Goal: Task Accomplishment & Management: Use online tool/utility

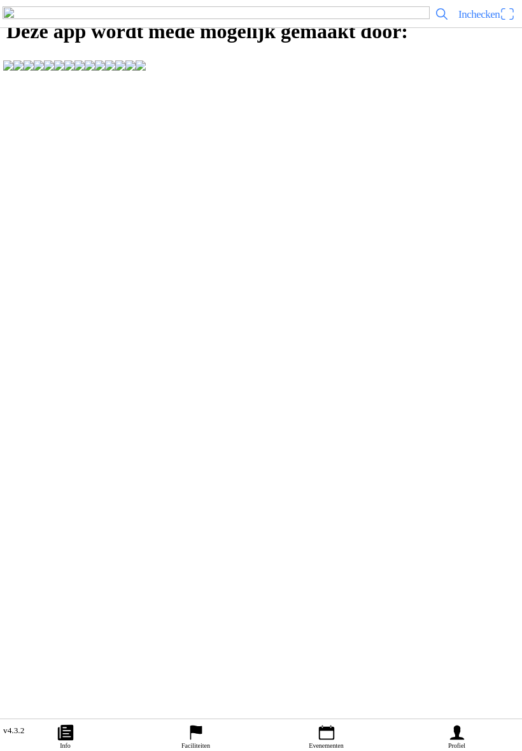
click at [504, 24] on span "Inchecken" at bounding box center [486, 14] width 57 height 20
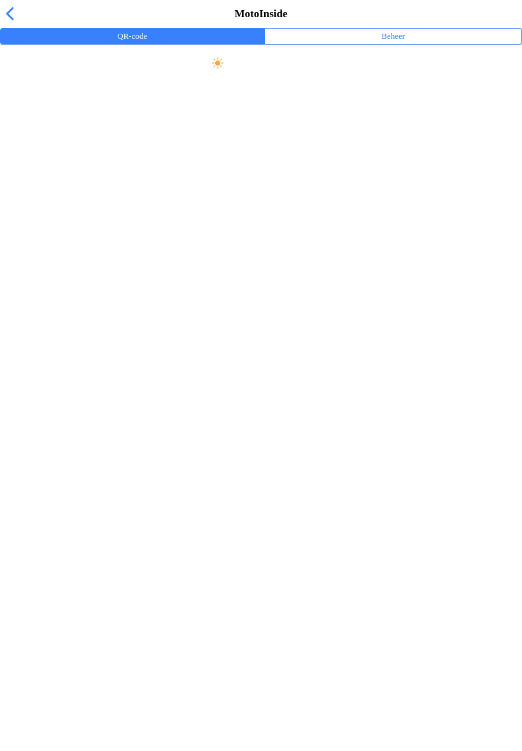
click at [369, 44] on button "Beheer" at bounding box center [393, 36] width 257 height 15
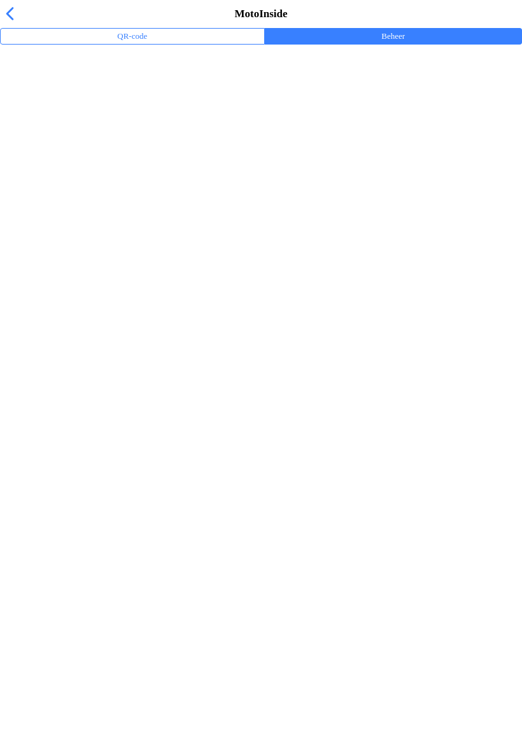
click at [43, 97] on div "Trainingsevenementen" at bounding box center [263, 82] width 507 height 27
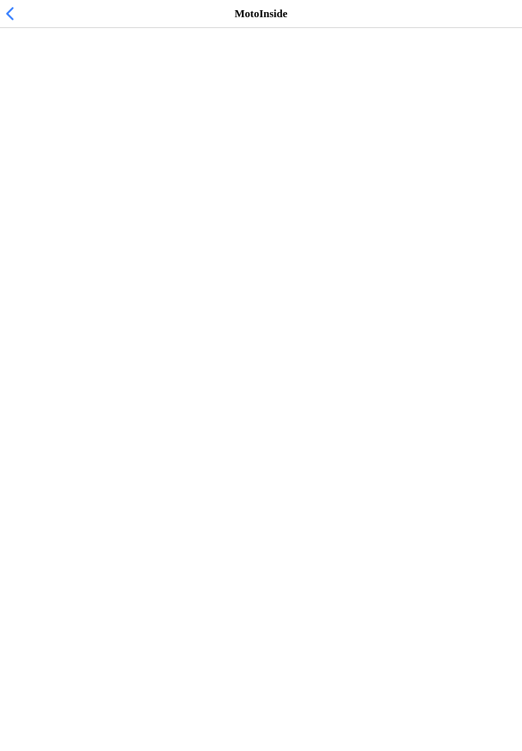
click at [29, 123] on span "[DATE] 12:00" at bounding box center [41, 117] width 62 height 12
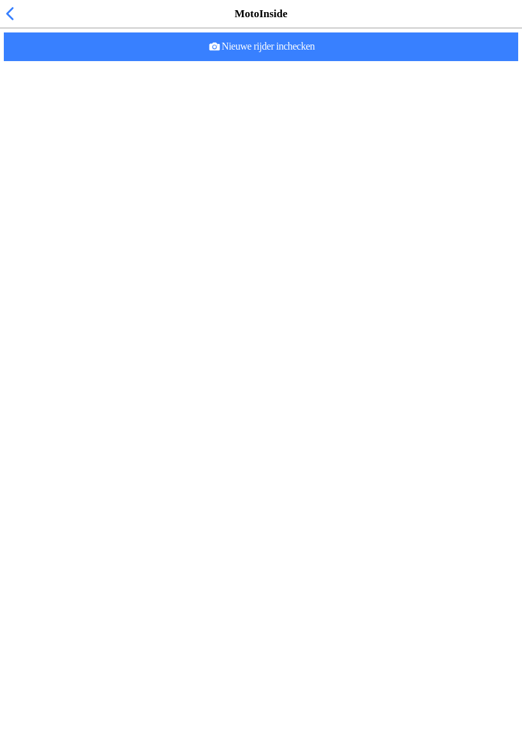
click at [321, 61] on span "Nieuwe rijder inchecken" at bounding box center [261, 46] width 494 height 29
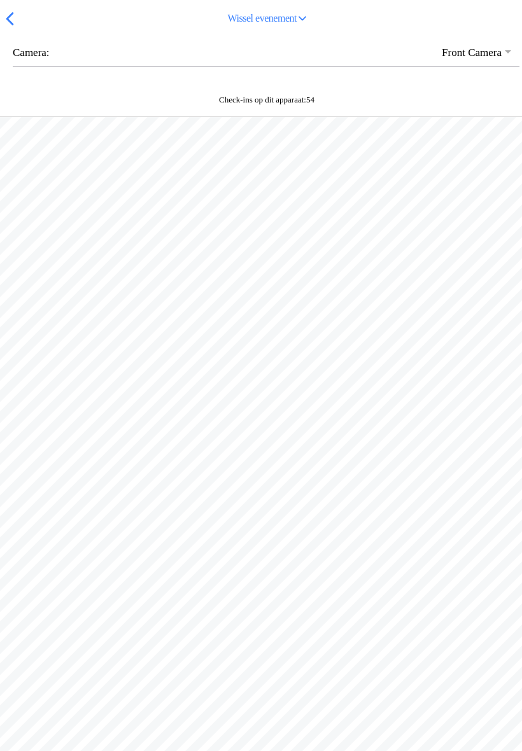
click at [484, 66] on button "button" at bounding box center [266, 52] width 507 height 27
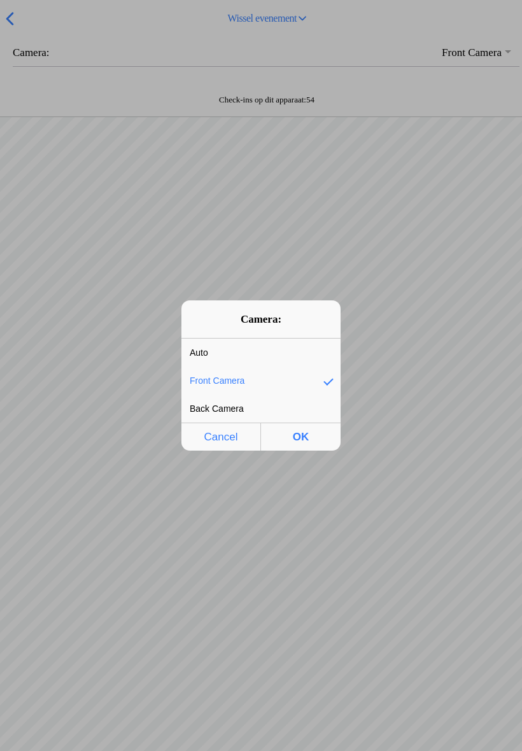
click at [276, 408] on div "Back Camera" at bounding box center [251, 408] width 140 height 27
click at [309, 440] on span "OK" at bounding box center [301, 437] width 72 height 26
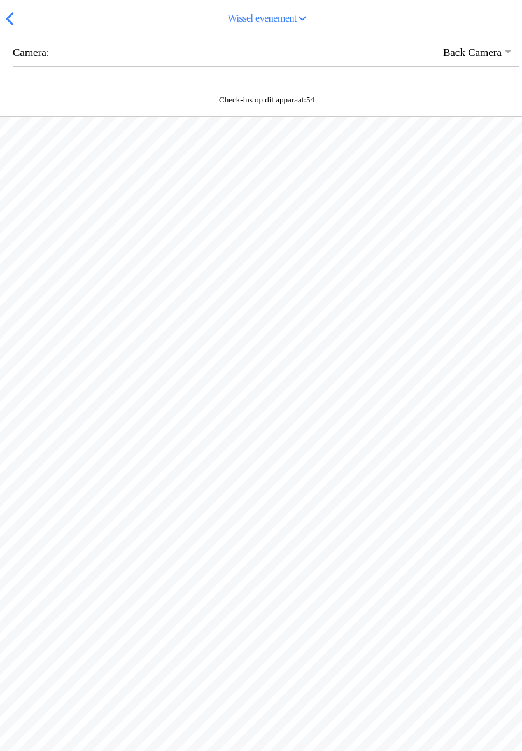
click at [14, 66] on button "button" at bounding box center [266, 52] width 507 height 27
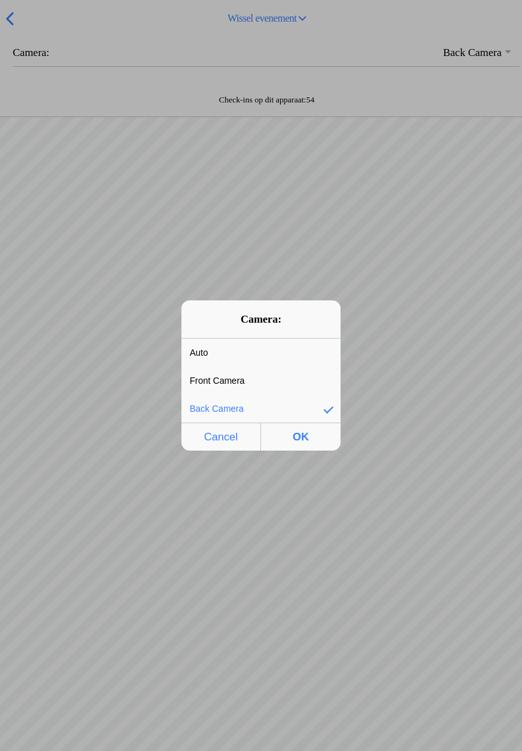
click at [202, 351] on div "Auto" at bounding box center [251, 352] width 140 height 27
click at [313, 438] on span "OK" at bounding box center [301, 437] width 72 height 26
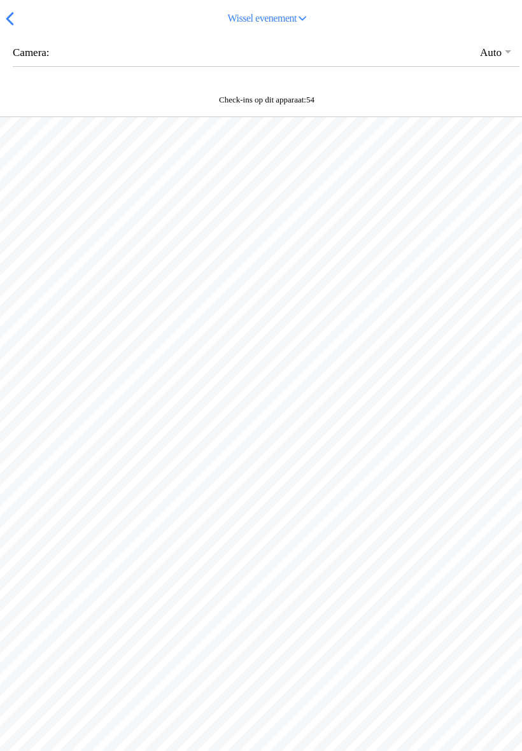
click at [7, 29] on span "button" at bounding box center [10, 19] width 14 height 20
